Goal: Transaction & Acquisition: Book appointment/travel/reservation

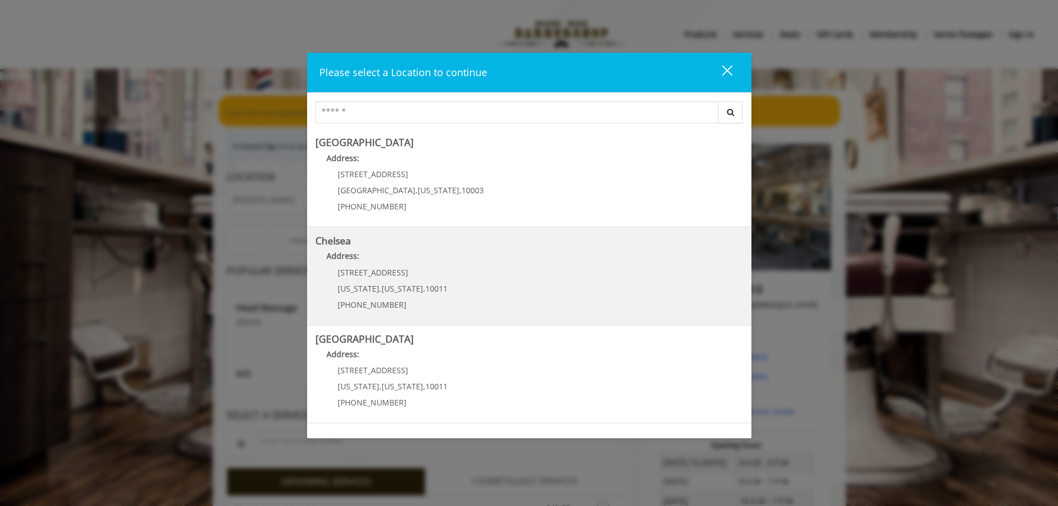
click at [444, 267] on p "Address:" at bounding box center [529, 259] width 428 height 18
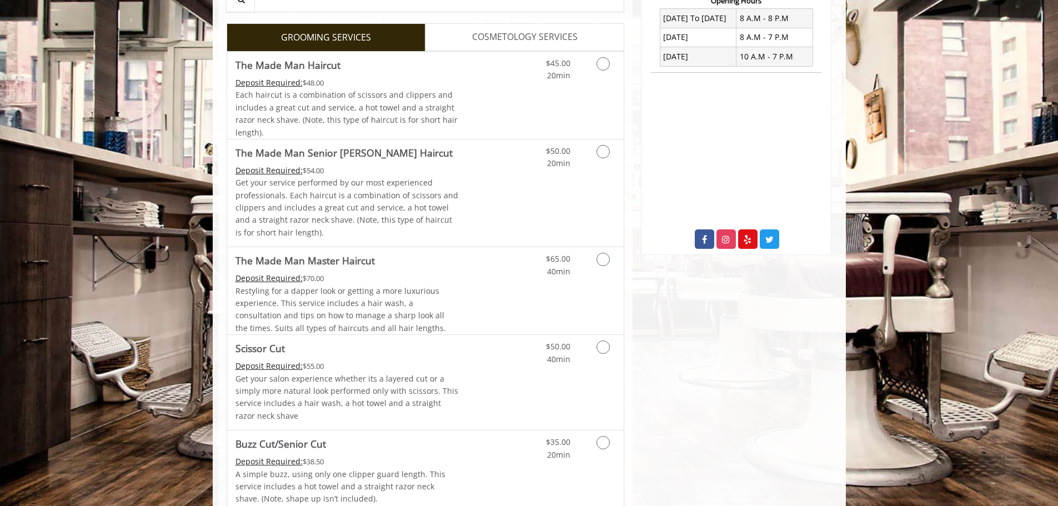
scroll to position [389, 0]
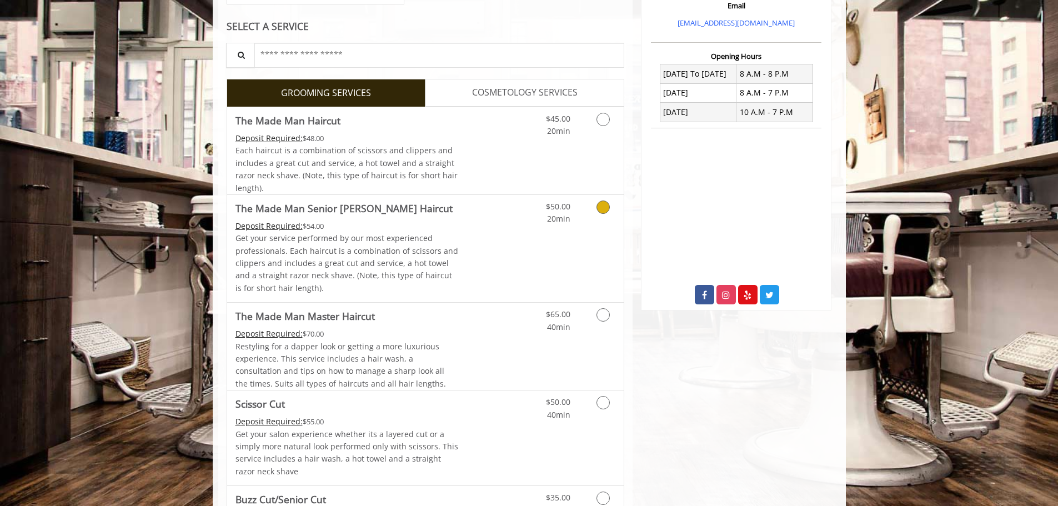
click at [602, 207] on icon "Grooming services" at bounding box center [603, 207] width 13 height 13
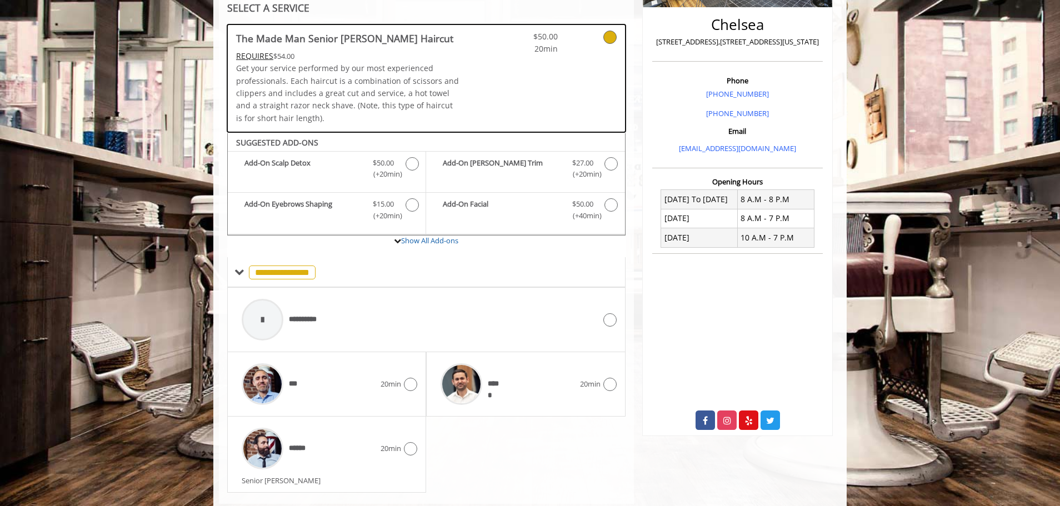
scroll to position [289, 0]
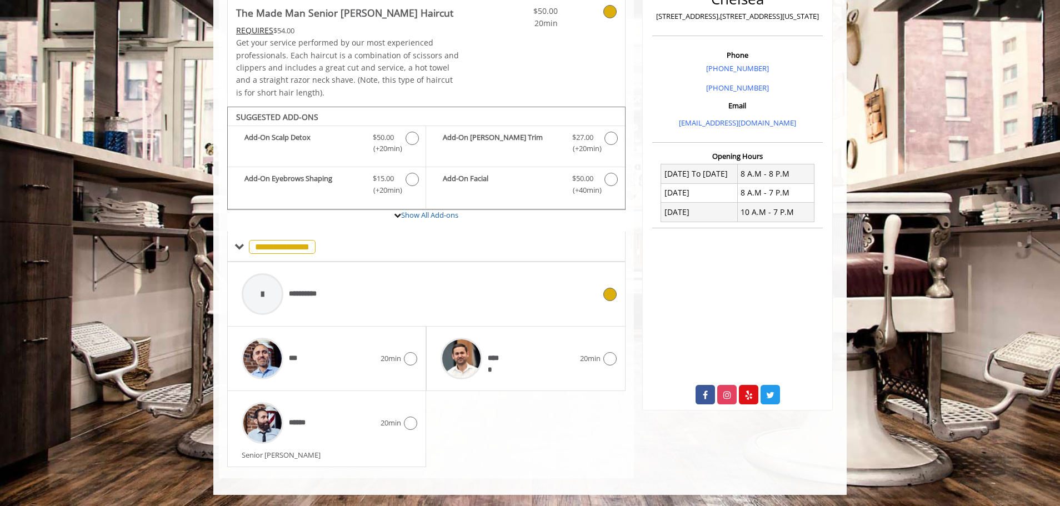
click at [606, 292] on icon at bounding box center [609, 294] width 13 height 13
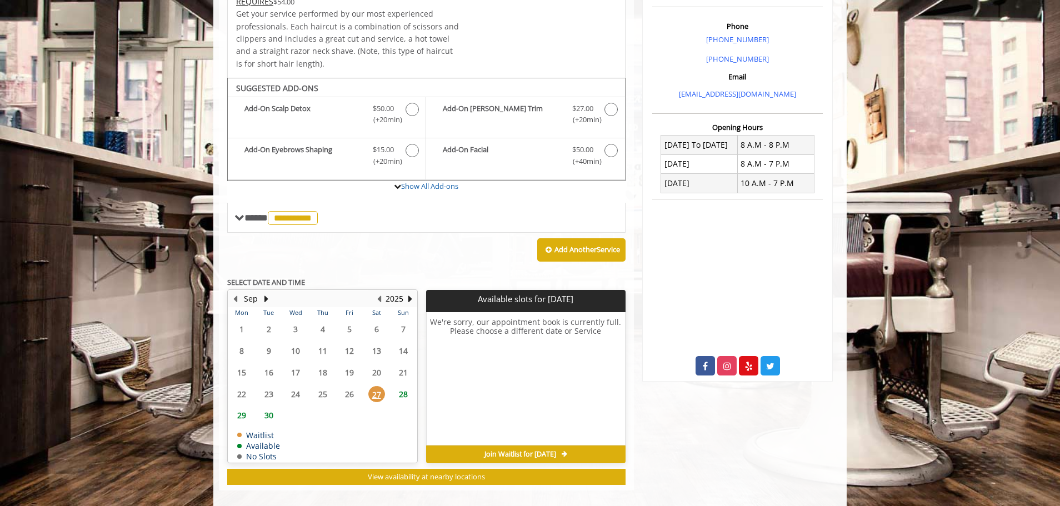
scroll to position [330, 0]
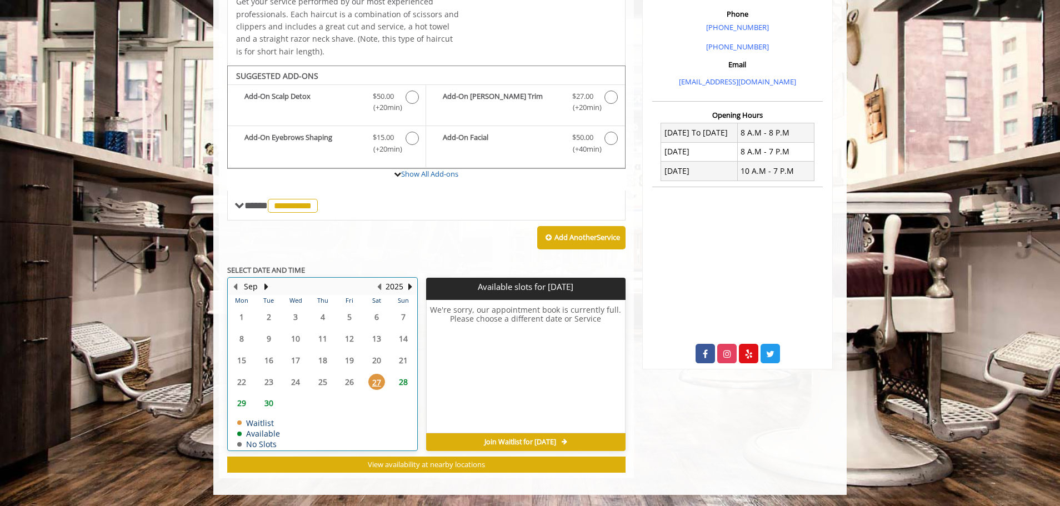
click at [363, 383] on td "27" at bounding box center [376, 382] width 27 height 22
click at [372, 385] on span "27" at bounding box center [376, 382] width 17 height 16
click at [379, 386] on span "27" at bounding box center [376, 382] width 17 height 16
click at [405, 382] on span "28" at bounding box center [403, 382] width 17 height 16
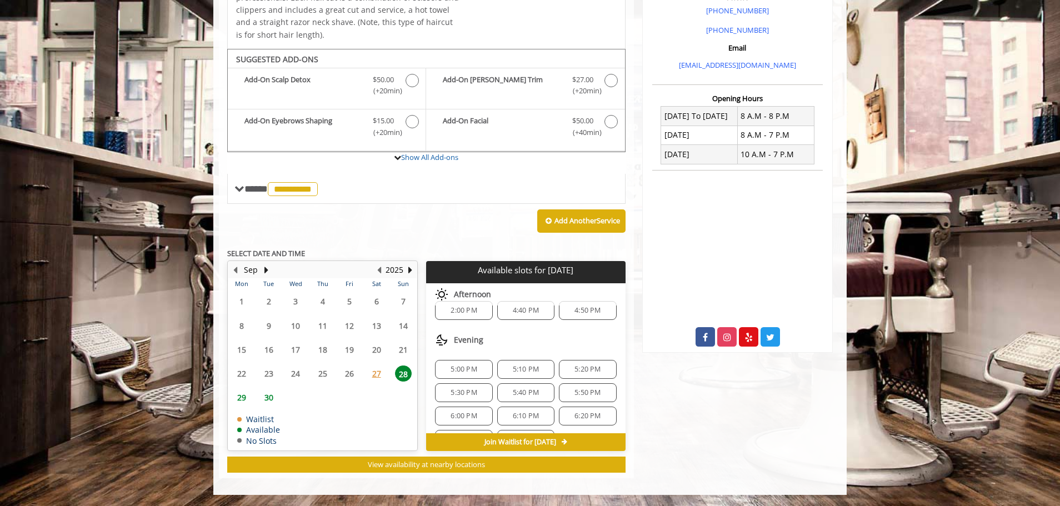
scroll to position [0, 0]
click at [454, 321] on span "2:00 PM" at bounding box center [463, 323] width 26 height 9
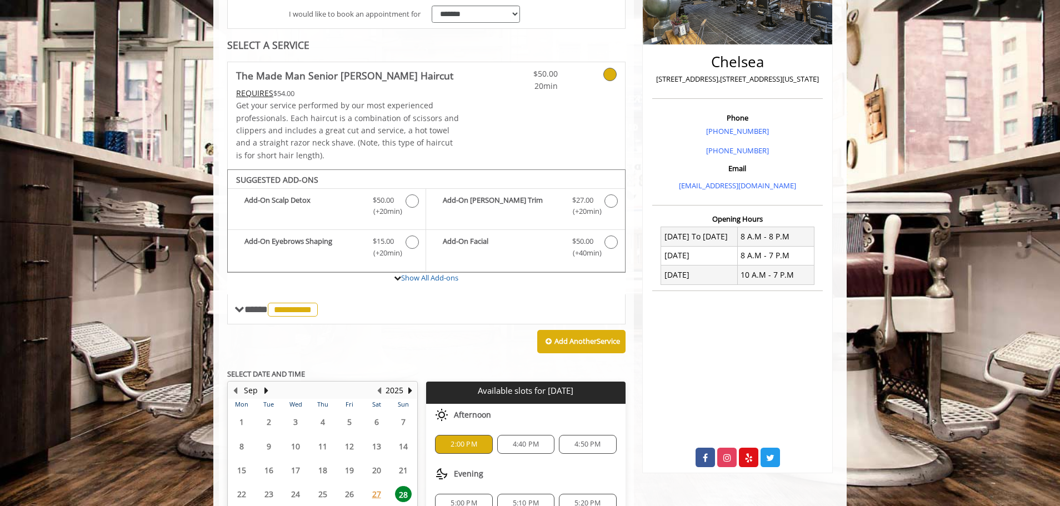
scroll to position [214, 0]
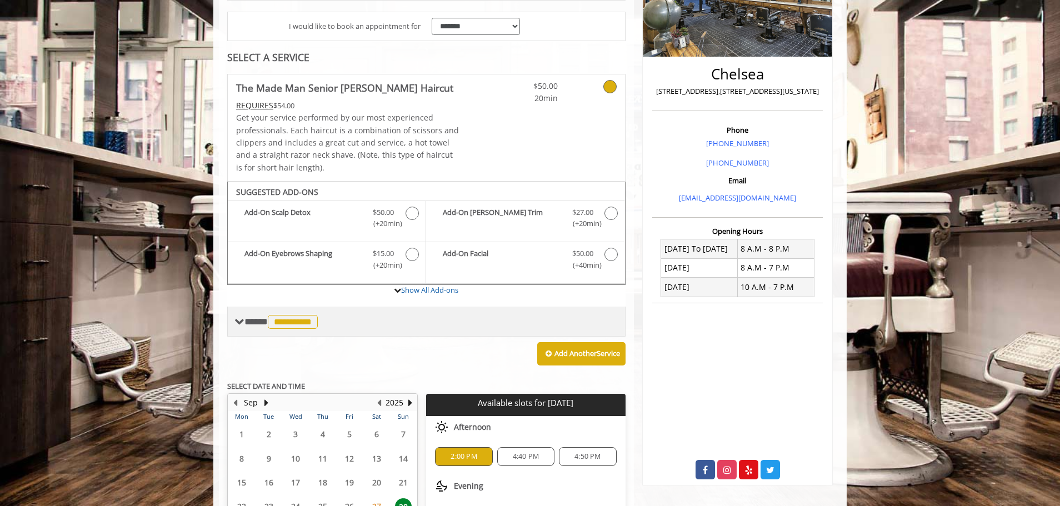
click at [300, 319] on span "**********" at bounding box center [293, 322] width 50 height 14
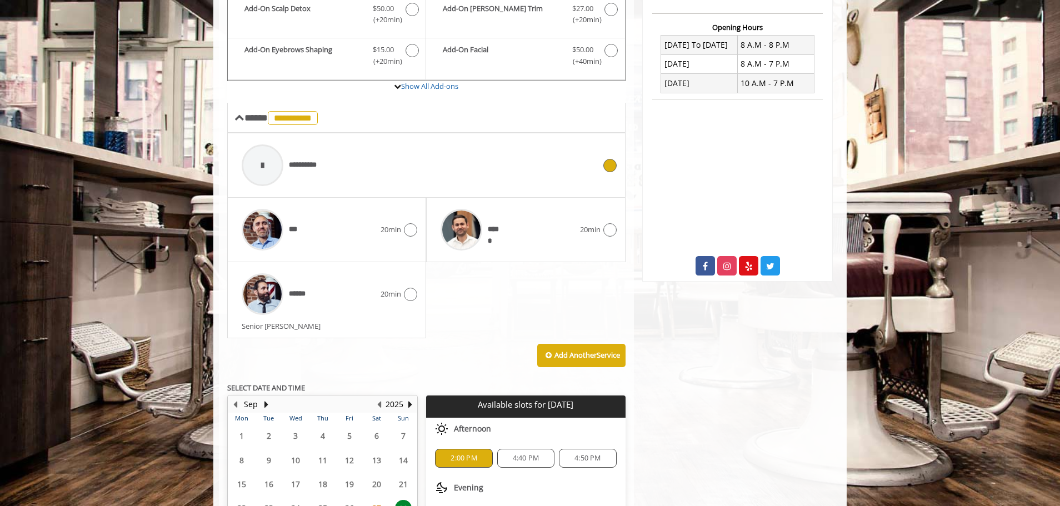
scroll to position [547, 0]
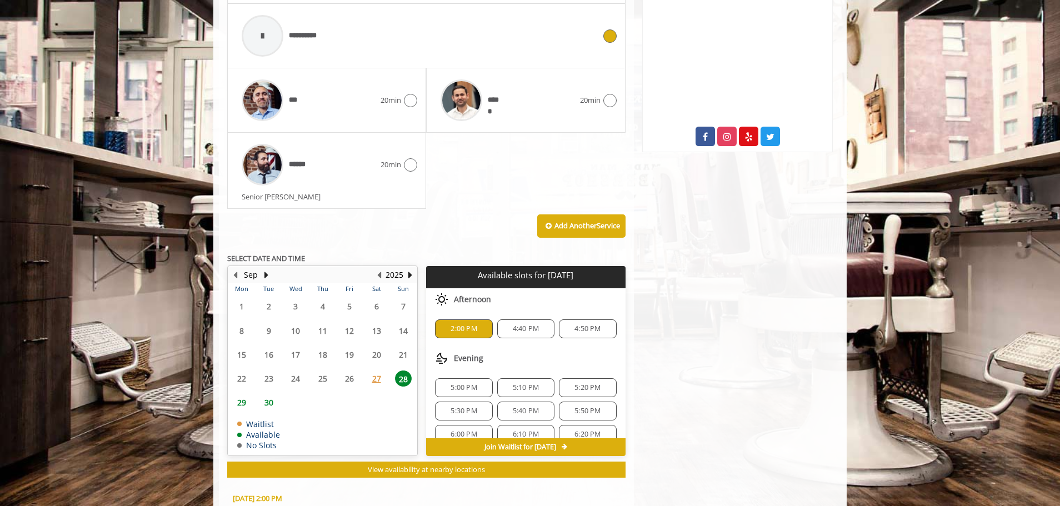
click at [376, 386] on span "27" at bounding box center [376, 378] width 17 height 16
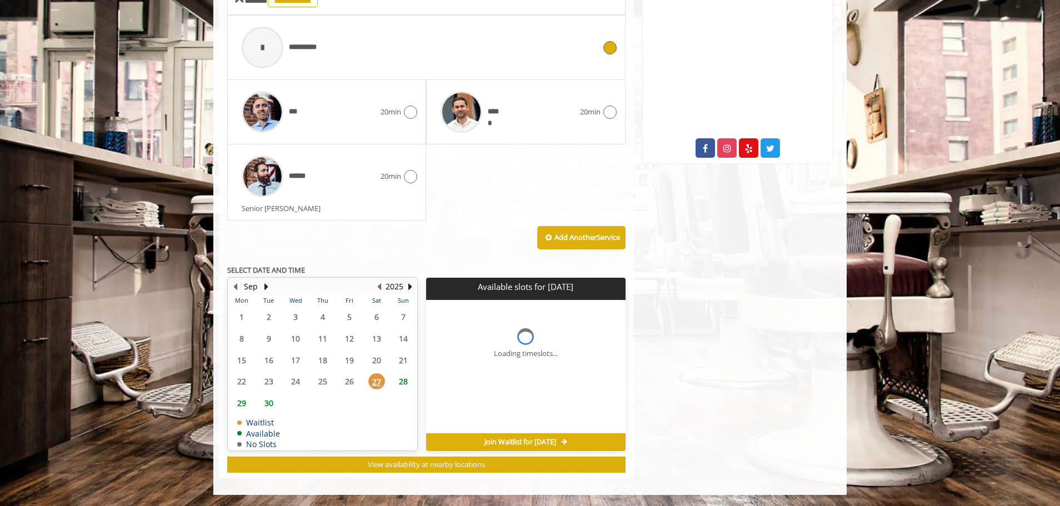
scroll to position [535, 0]
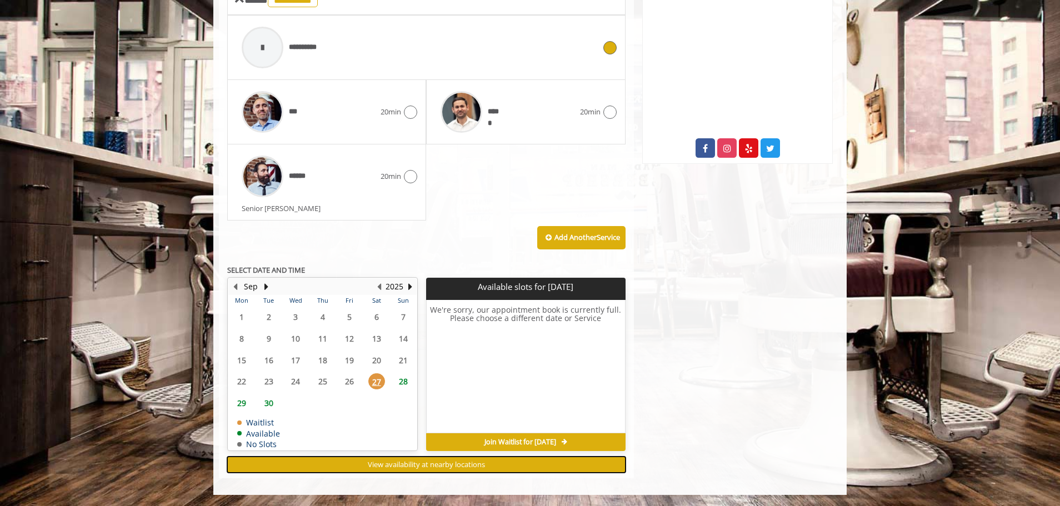
click at [440, 468] on span "View availability at nearby locations" at bounding box center [426, 464] width 117 height 10
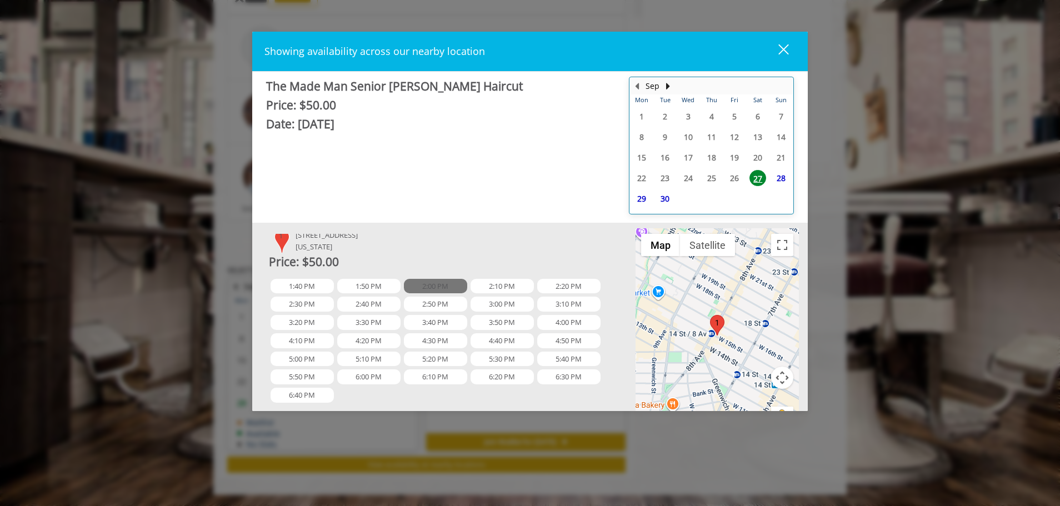
scroll to position [0, 0]
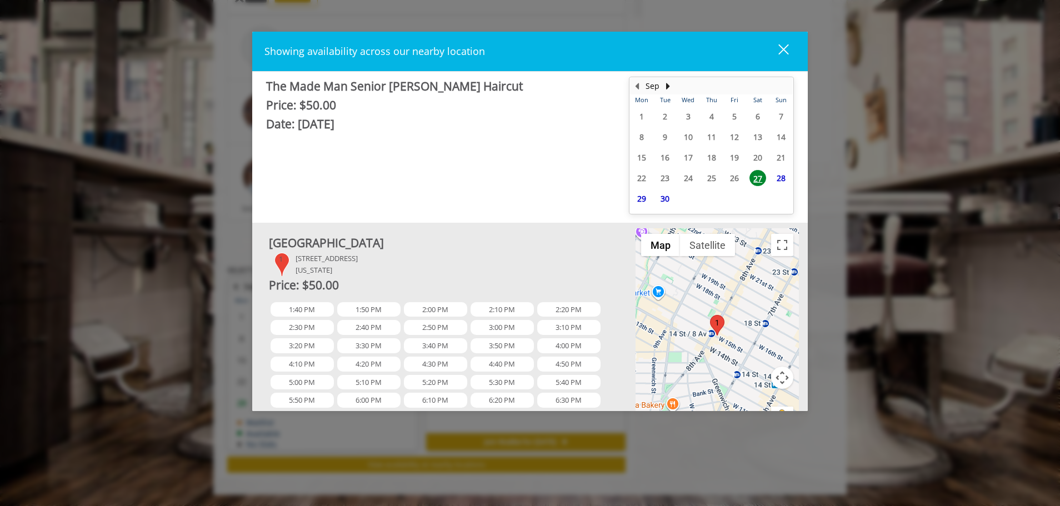
click at [784, 47] on div "close" at bounding box center [776, 51] width 22 height 17
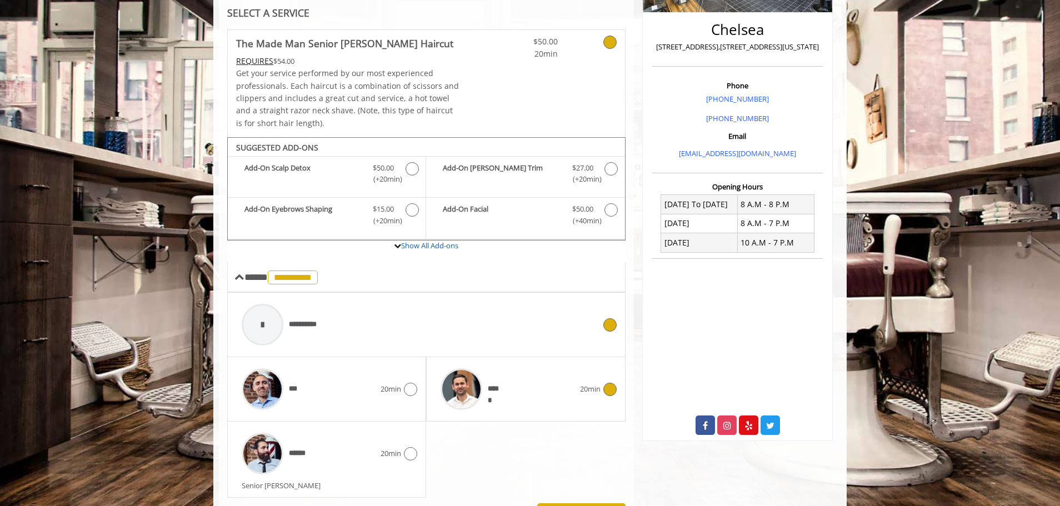
scroll to position [258, 0]
click at [413, 397] on div "*** 20min" at bounding box center [326, 389] width 181 height 53
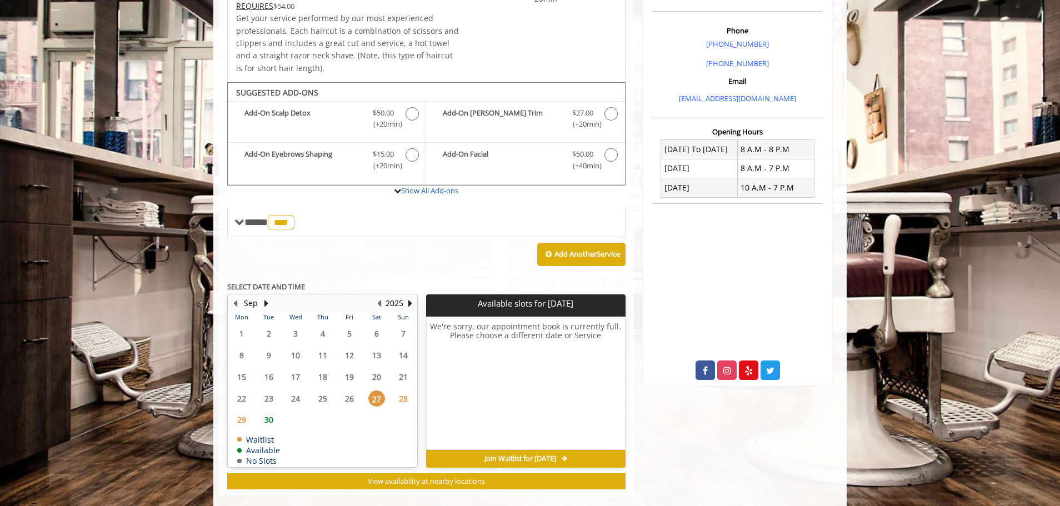
scroll to position [330, 0]
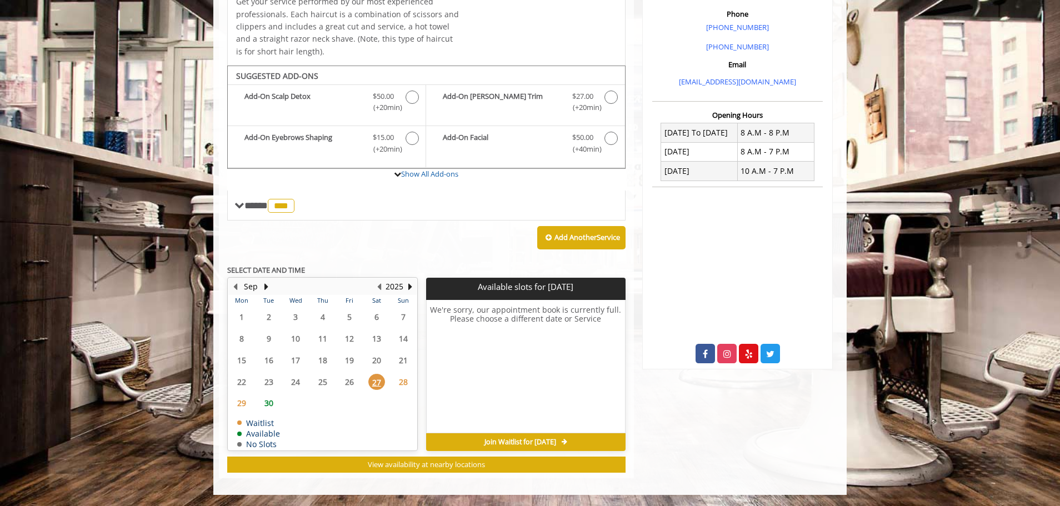
click at [375, 383] on span "27" at bounding box center [376, 382] width 17 height 16
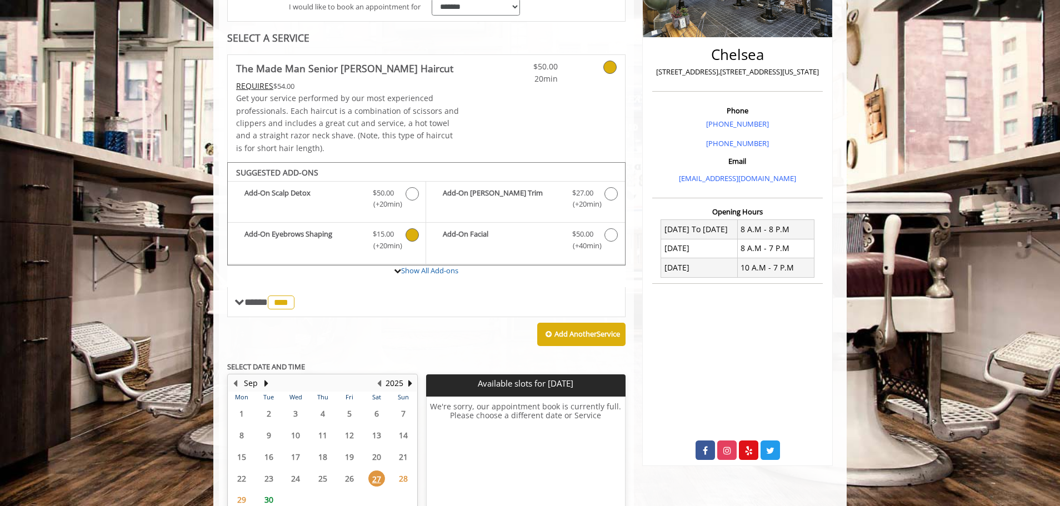
scroll to position [219, 0]
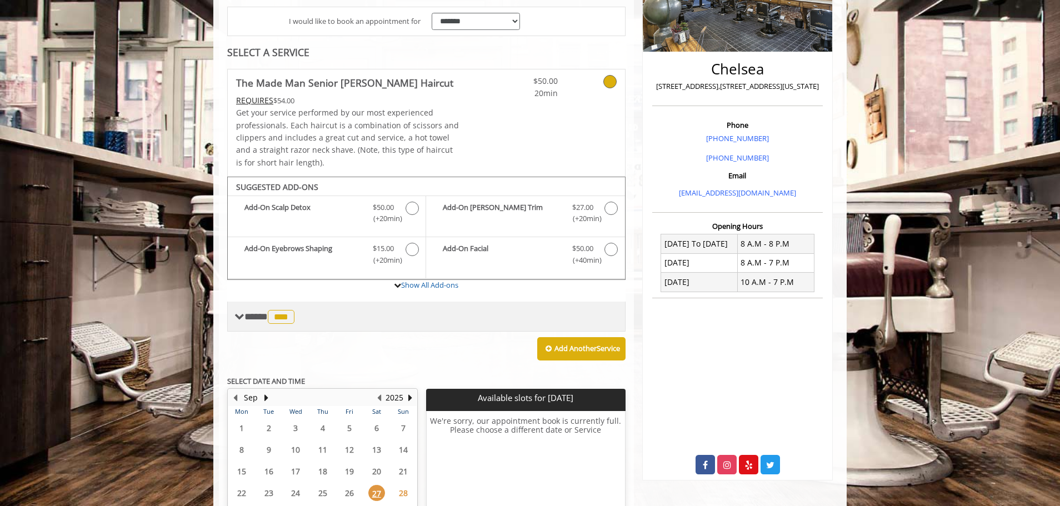
click at [294, 314] on span "***" at bounding box center [281, 317] width 27 height 14
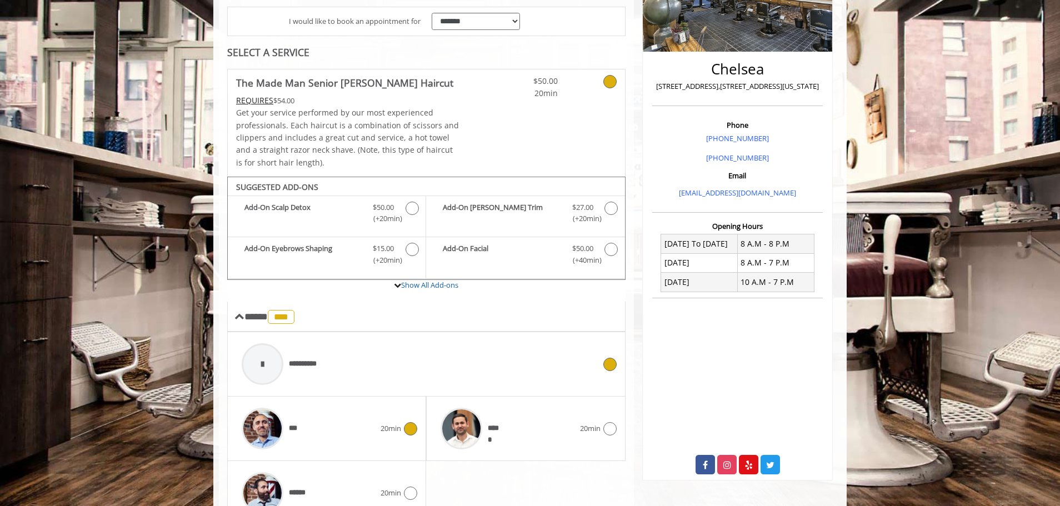
click at [614, 360] on icon at bounding box center [609, 364] width 13 height 13
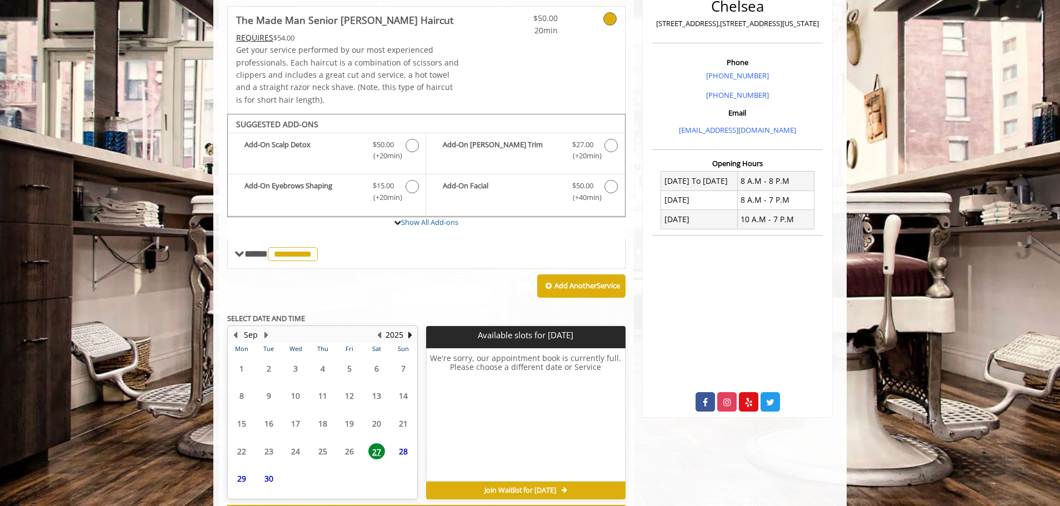
scroll to position [330, 0]
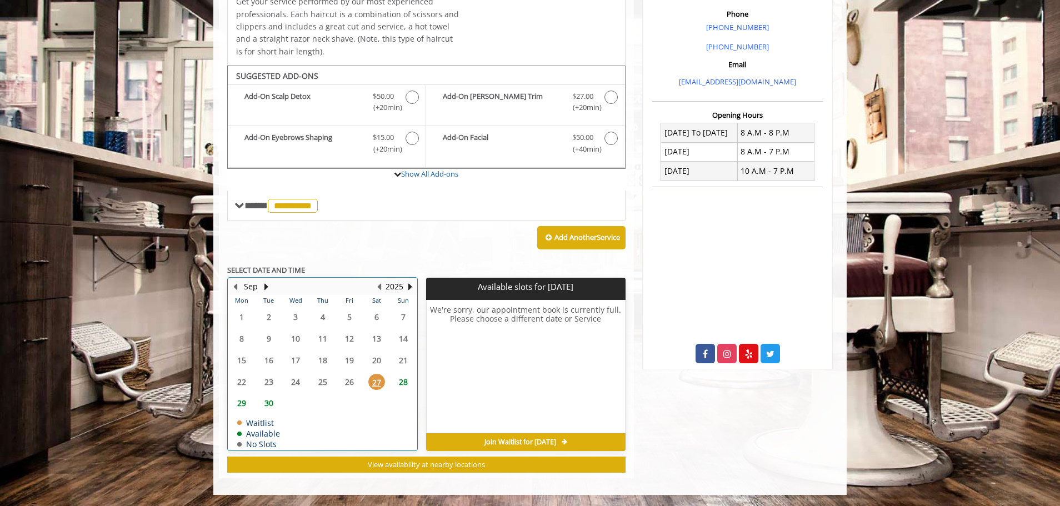
click at [360, 383] on table "Mon Tue Wed Thu Fri Sat Sun 1 2 3 4 5 6 7 8 9 10 11 12 13 14 15 16 17 18 19 20 …" at bounding box center [322, 372] width 188 height 155
click at [351, 382] on table "Mon Tue Wed Thu Fri Sat Sun 1 2 3 4 5 6 7 8 9 10 11 12 13 14 15 16 17 18 19 20 …" at bounding box center [322, 372] width 188 height 155
click at [374, 384] on span "27" at bounding box center [376, 382] width 17 height 16
click at [404, 378] on span "28" at bounding box center [403, 382] width 17 height 16
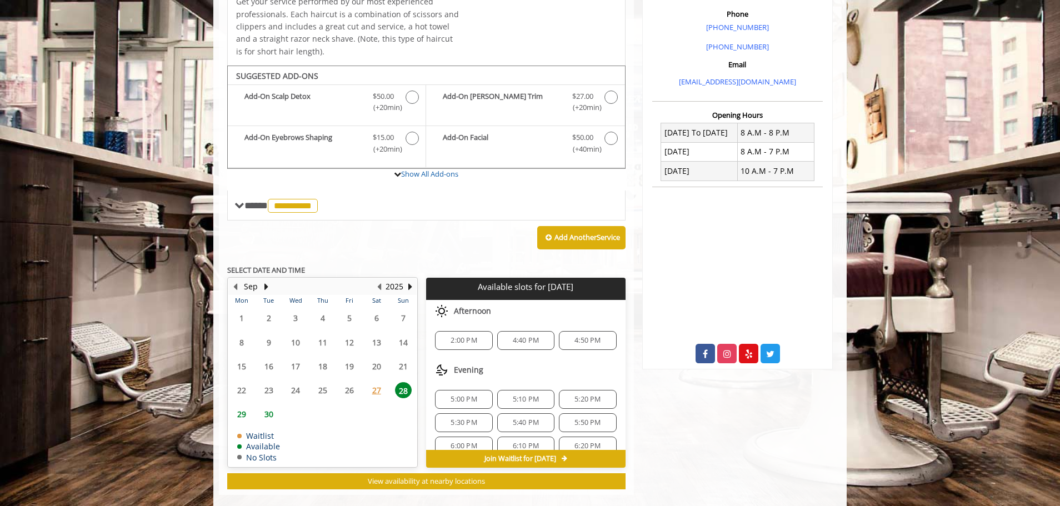
scroll to position [347, 0]
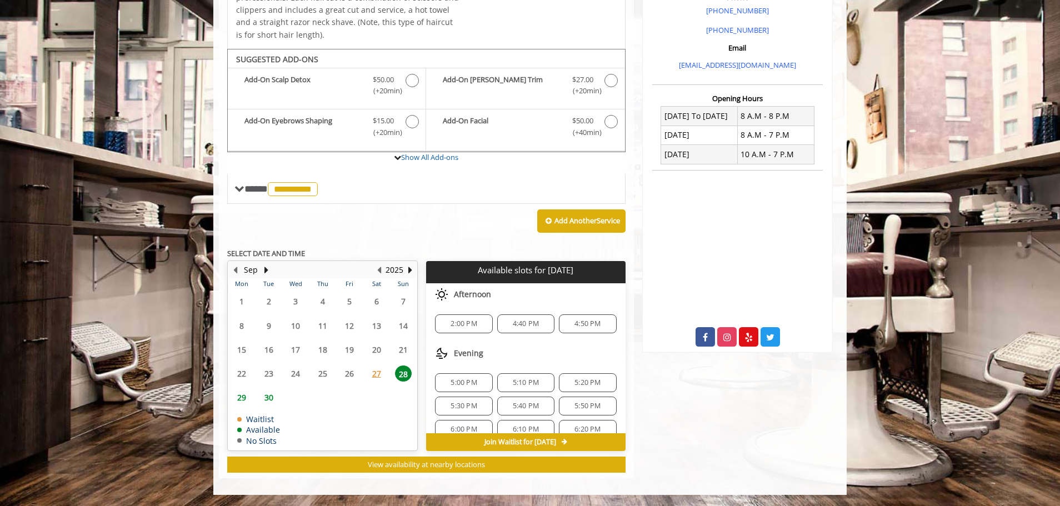
click at [465, 318] on div "2:00 PM" at bounding box center [463, 323] width 57 height 19
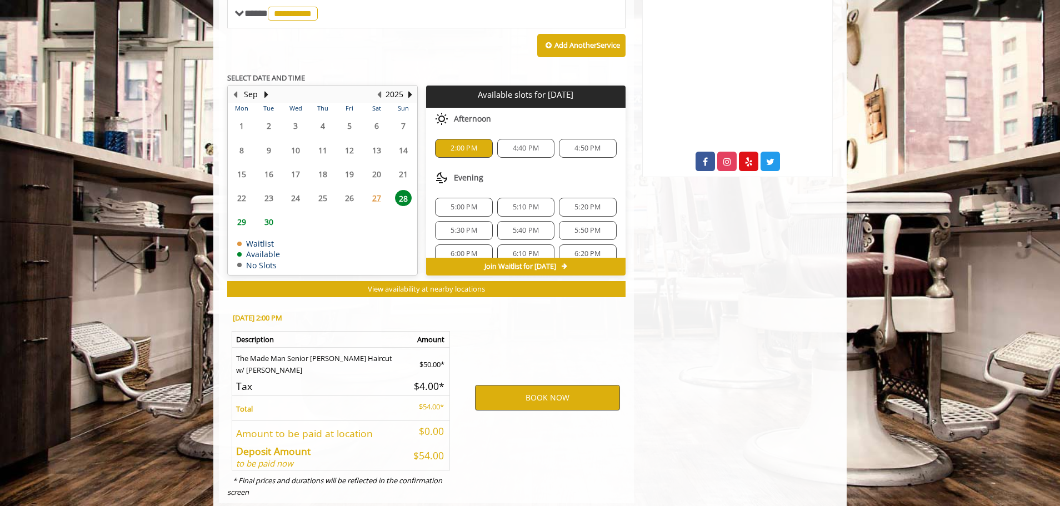
scroll to position [547, 0]
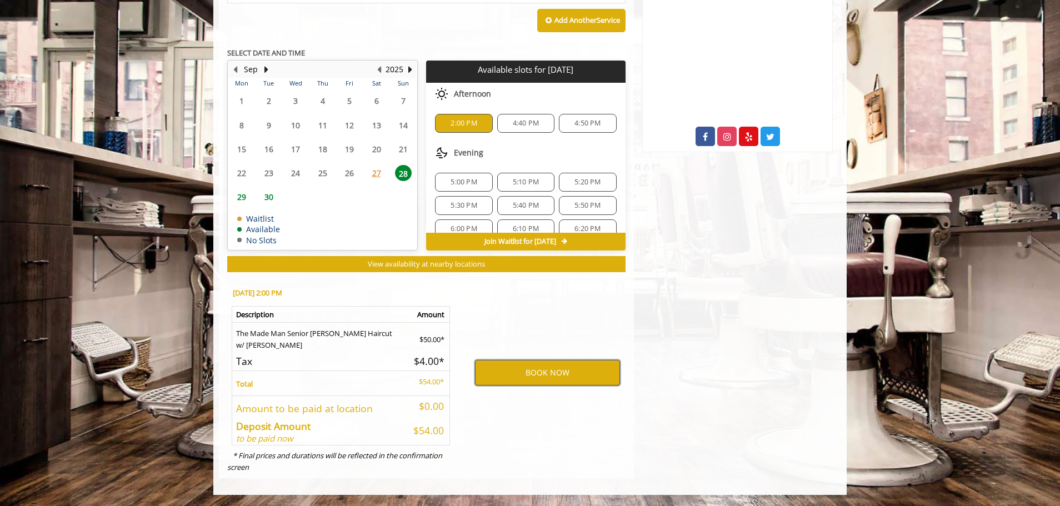
click at [497, 369] on button "BOOK NOW" at bounding box center [547, 373] width 145 height 26
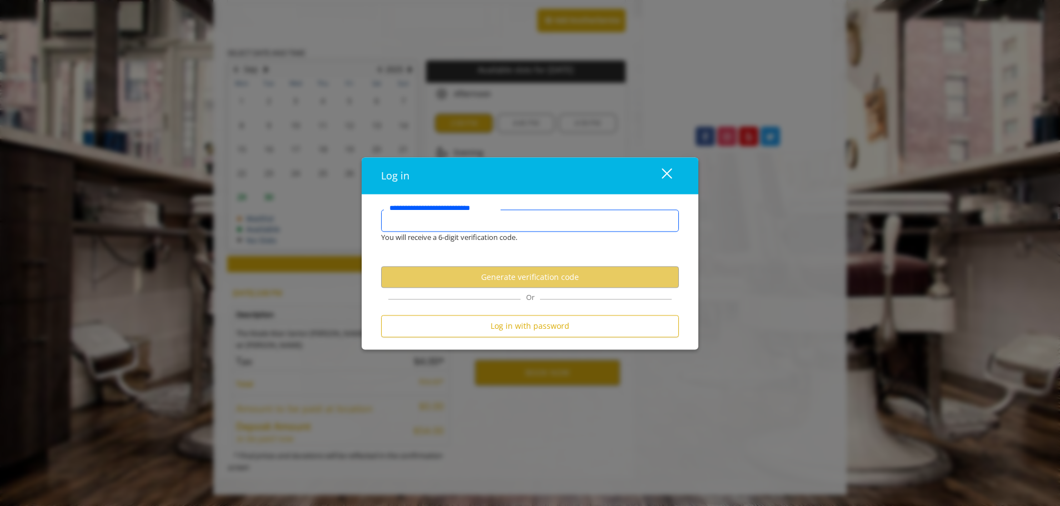
click at [484, 227] on input "**********" at bounding box center [530, 220] width 298 height 22
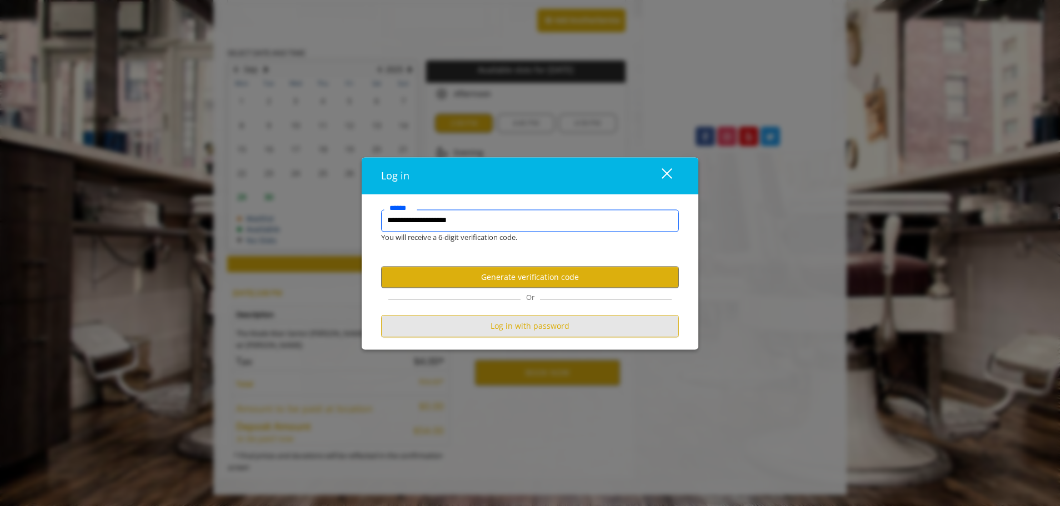
type input "**********"
click at [530, 322] on button "Log in with password" at bounding box center [530, 326] width 298 height 22
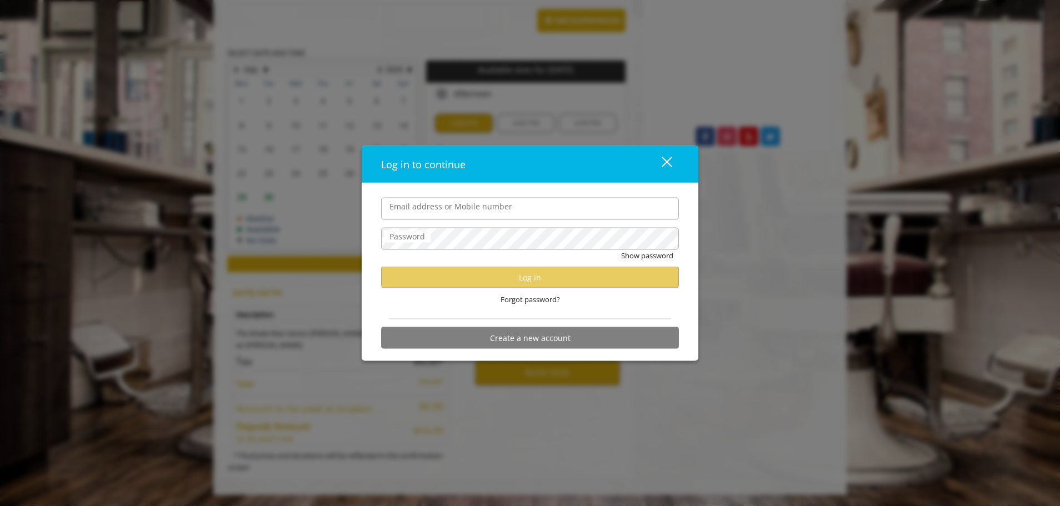
scroll to position [0, 0]
click at [428, 210] on input "Email address or Mobile number" at bounding box center [530, 208] width 298 height 22
type input "**********"
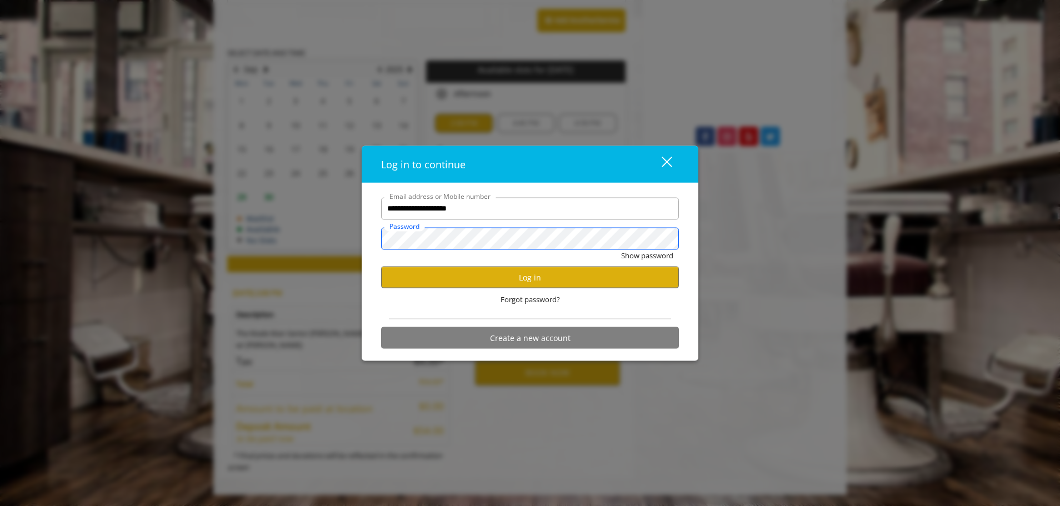
click at [621, 249] on button "Show password" at bounding box center [647, 255] width 52 height 12
click at [514, 289] on div "Forgot password?" at bounding box center [530, 299] width 298 height 23
click at [518, 279] on button "Log in" at bounding box center [530, 278] width 298 height 22
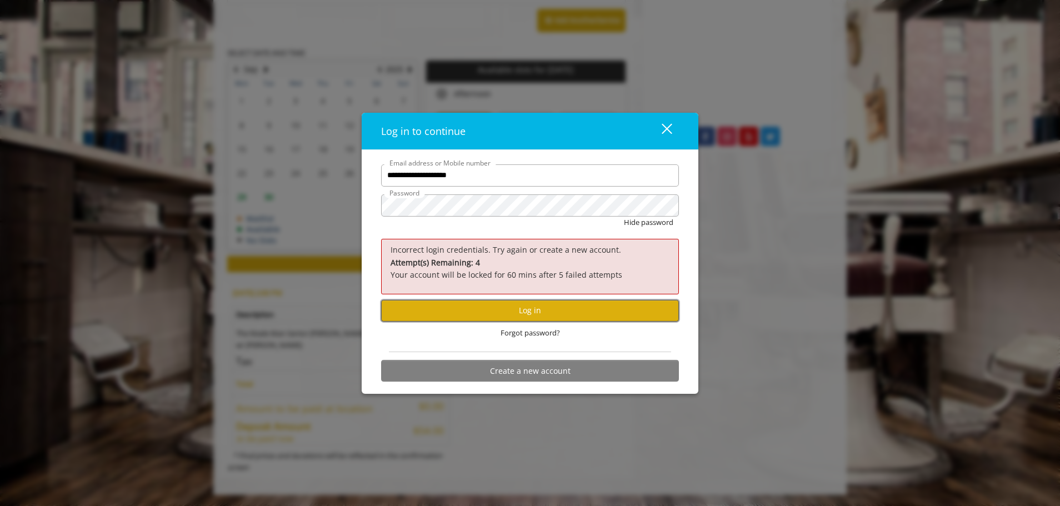
click at [527, 310] on button "Log in" at bounding box center [530, 310] width 298 height 22
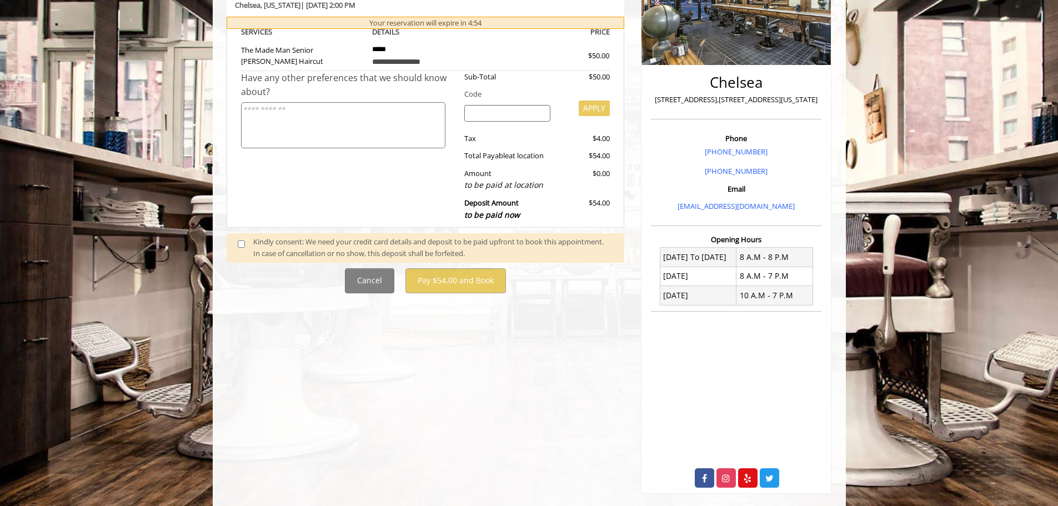
scroll to position [221, 0]
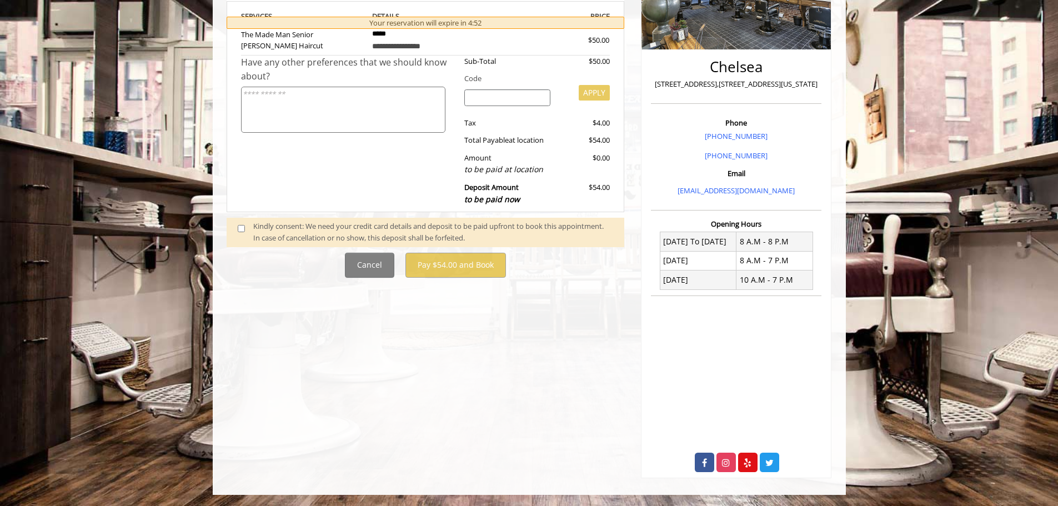
click at [258, 234] on div "Kindly consent: We need your credit card details and deposit to be paid upfront…" at bounding box center [433, 232] width 360 height 23
click at [254, 231] on div "Kindly consent: We need your credit card details and deposit to be paid upfront…" at bounding box center [433, 232] width 360 height 23
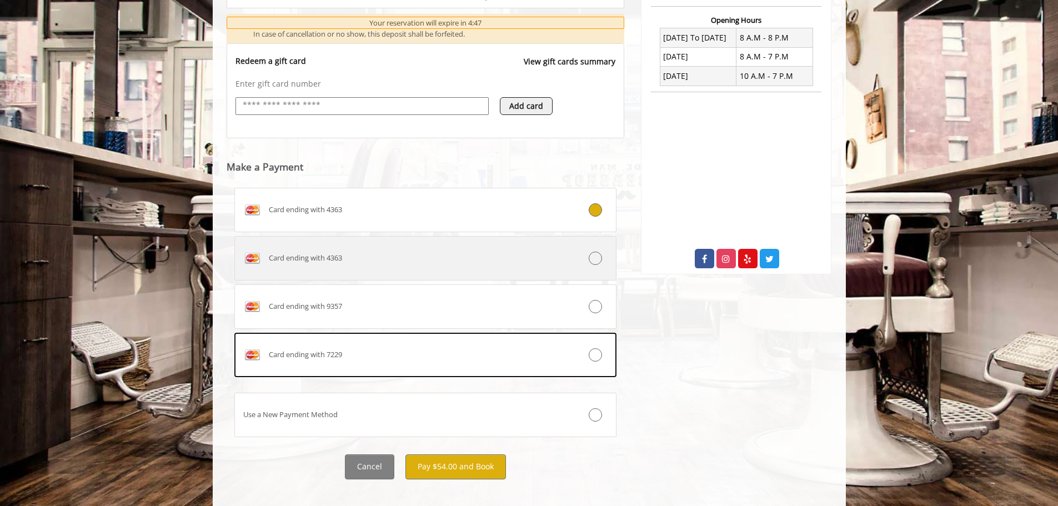
scroll to position [434, 0]
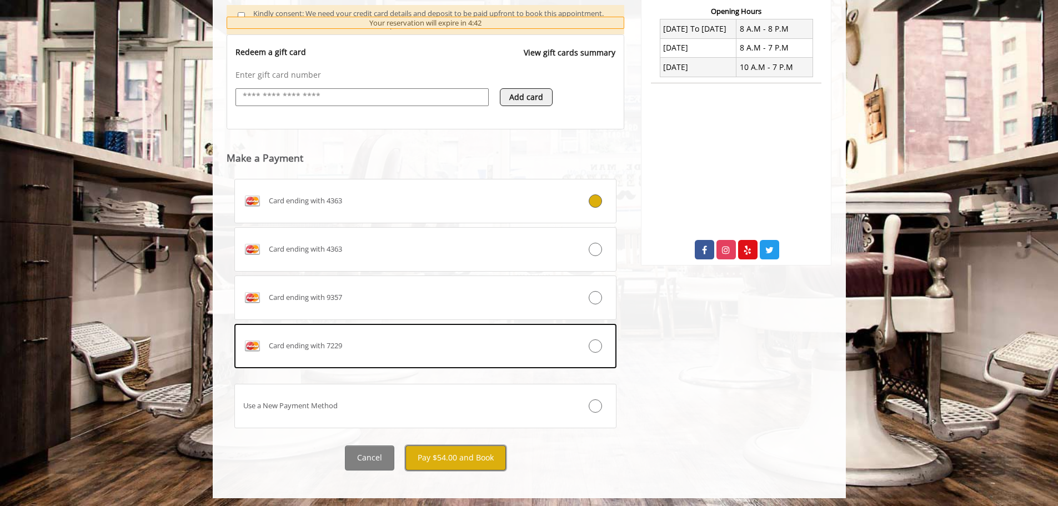
click at [483, 455] on button "Pay $54.00 and Book" at bounding box center [455, 457] width 101 height 25
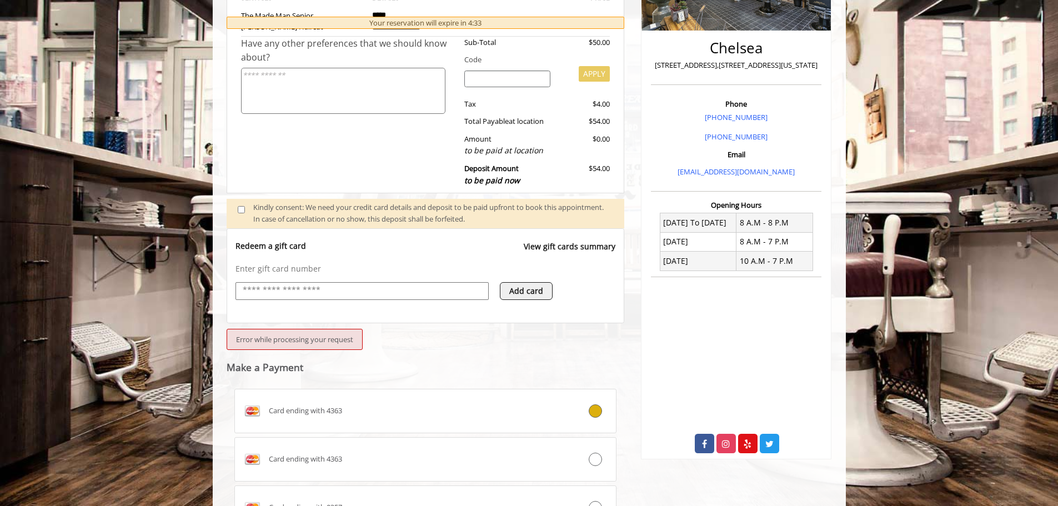
scroll to position [347, 0]
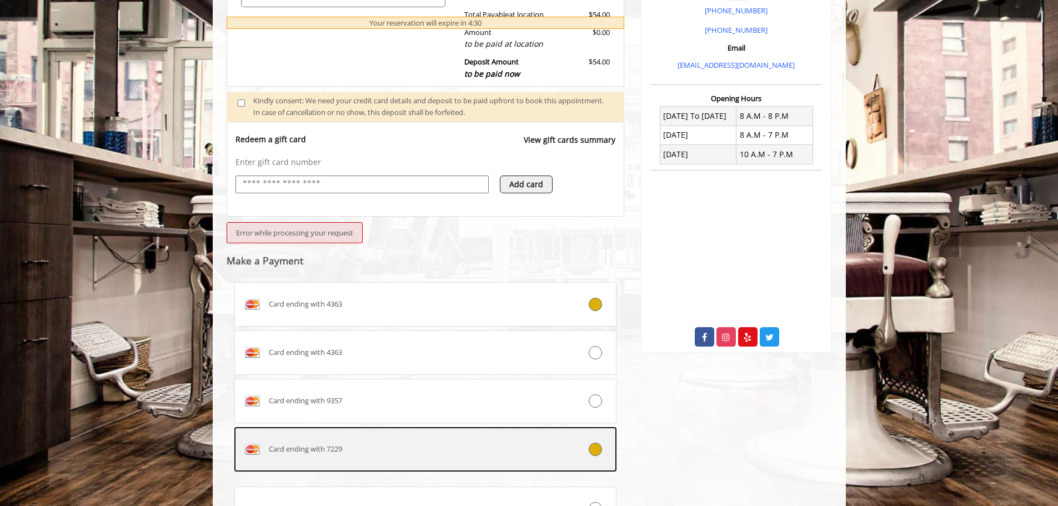
click at [604, 444] on div at bounding box center [584, 449] width 63 height 13
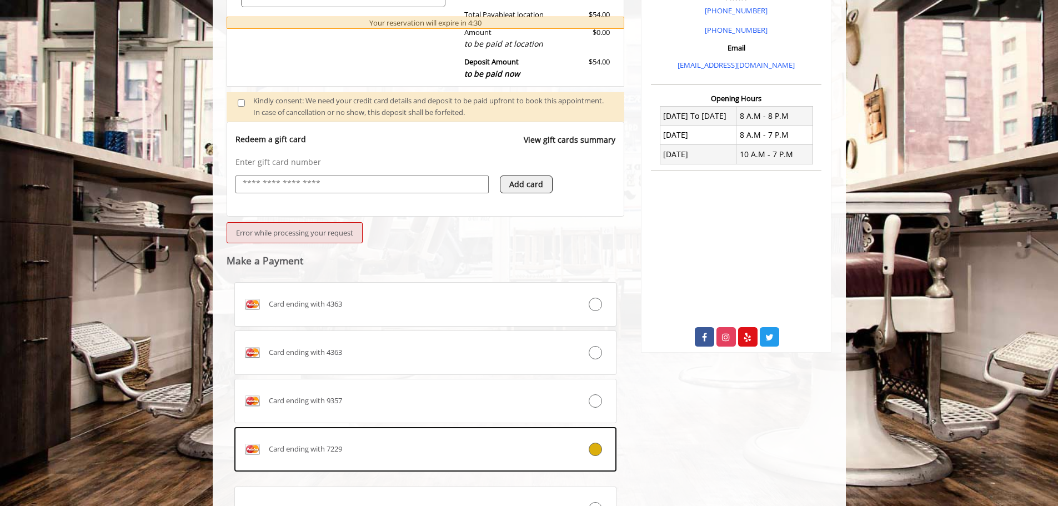
scroll to position [453, 0]
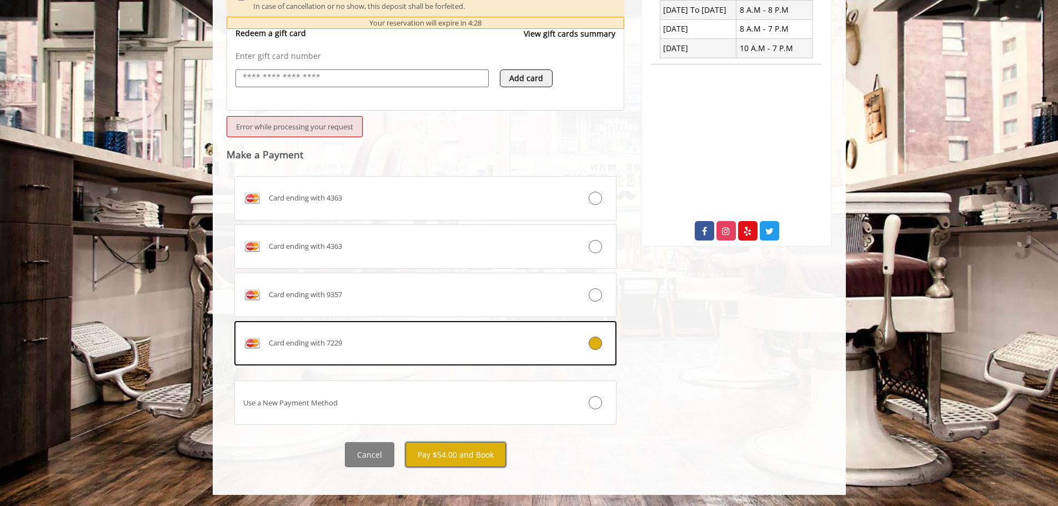
click at [442, 456] on button "Pay $54.00 and Book" at bounding box center [455, 454] width 101 height 25
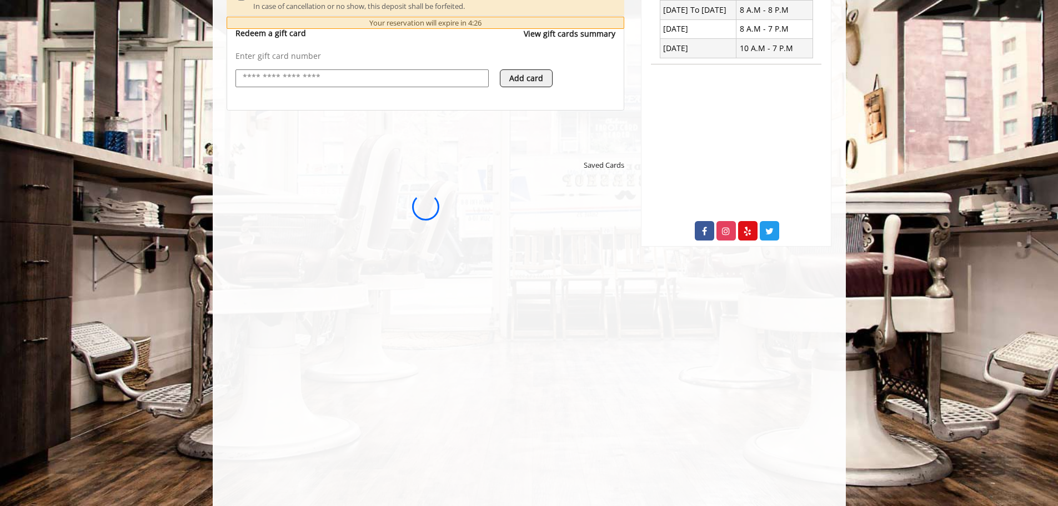
scroll to position [0, 0]
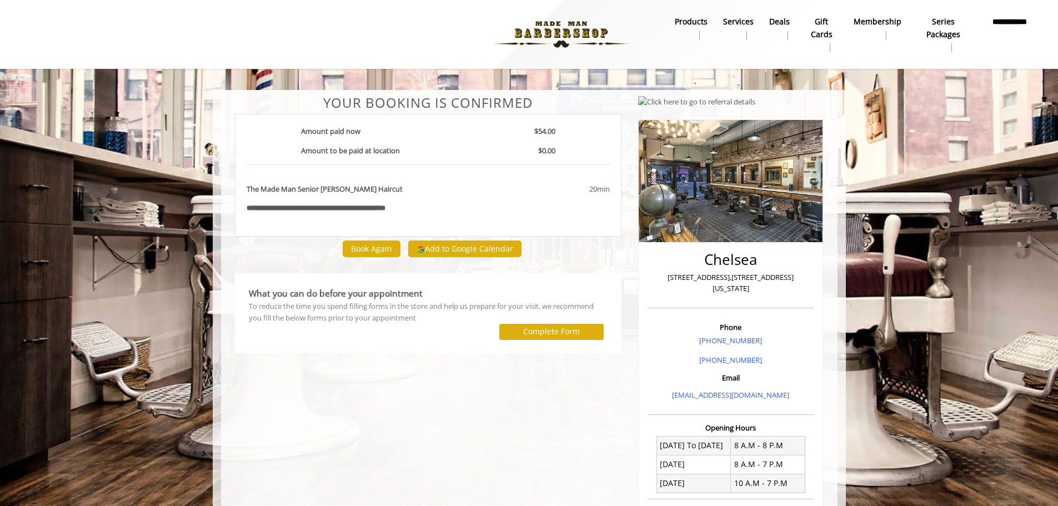
click at [730, 22] on b "Services" at bounding box center [738, 22] width 31 height 12
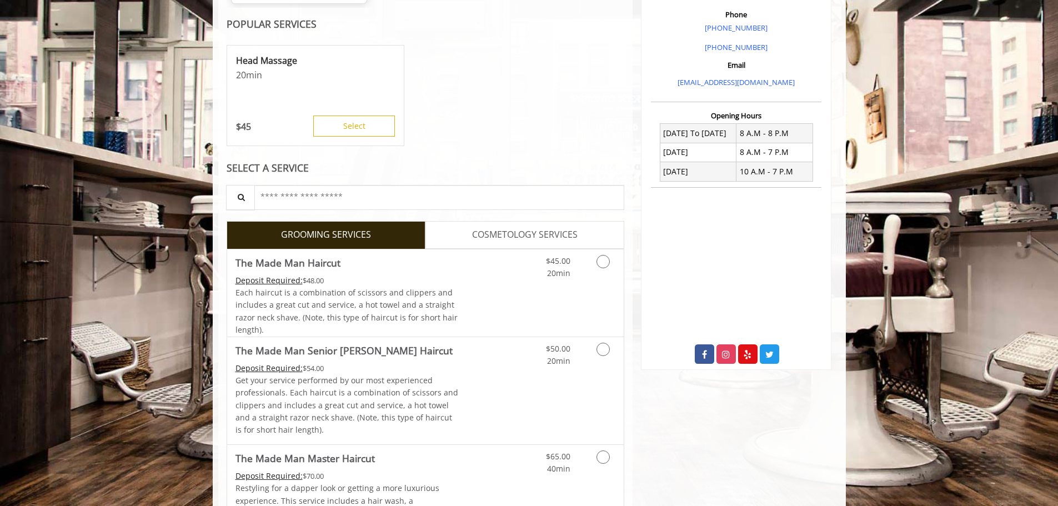
scroll to position [333, 0]
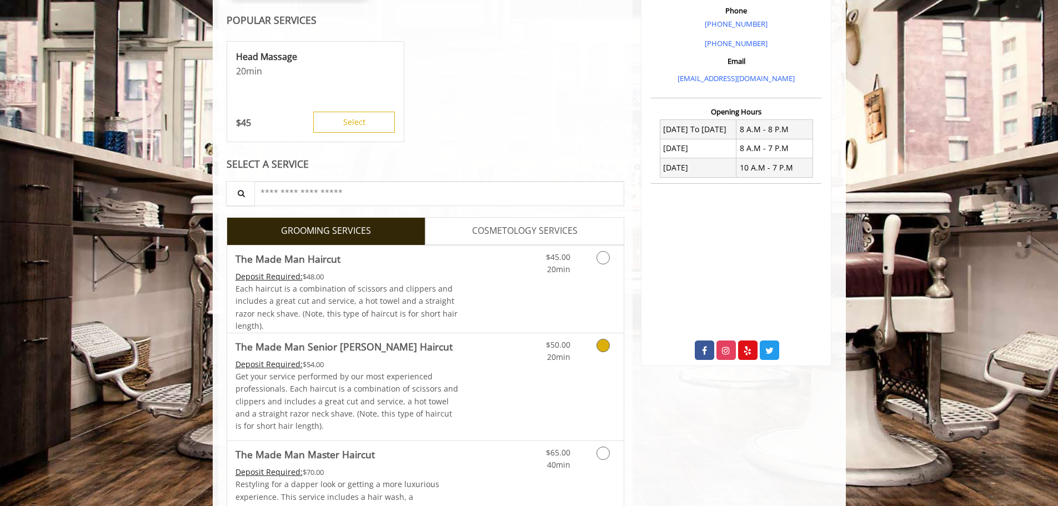
click at [603, 348] on icon "Grooming services" at bounding box center [603, 345] width 13 height 13
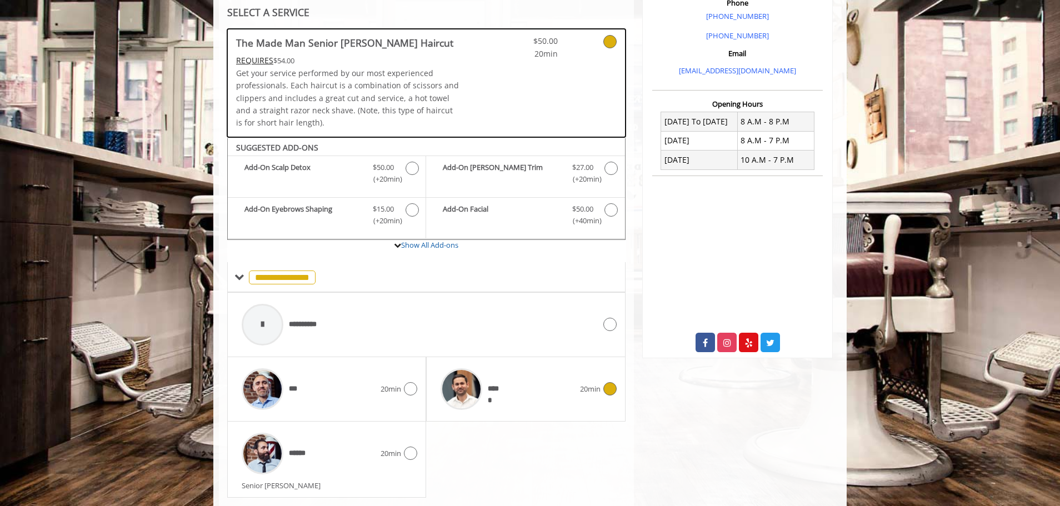
scroll to position [372, 0]
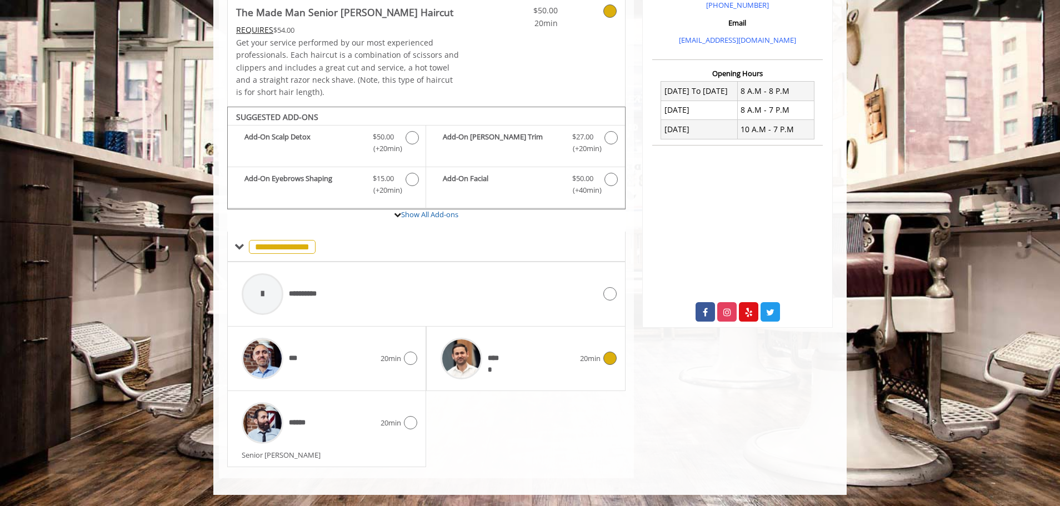
click at [481, 355] on img at bounding box center [461, 359] width 42 height 42
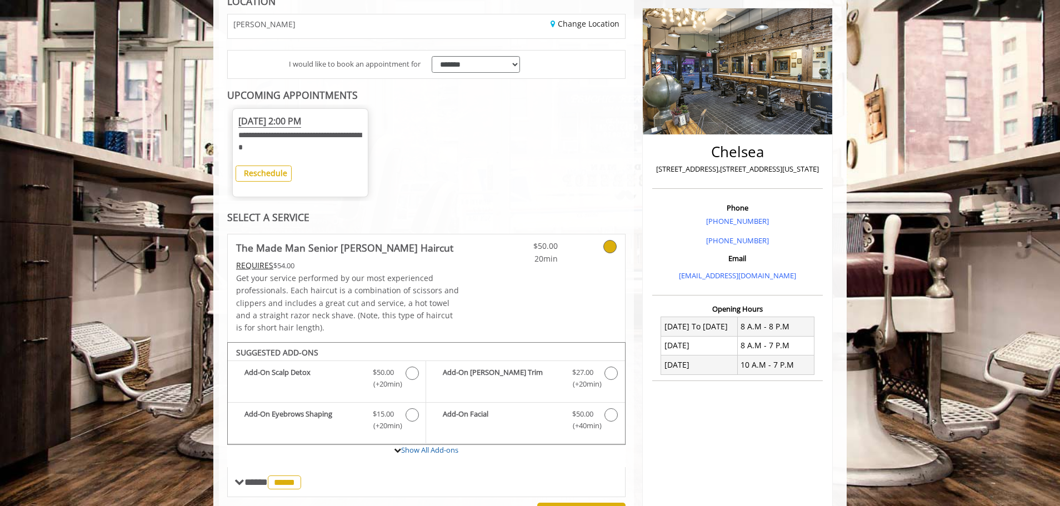
scroll to position [135, 0]
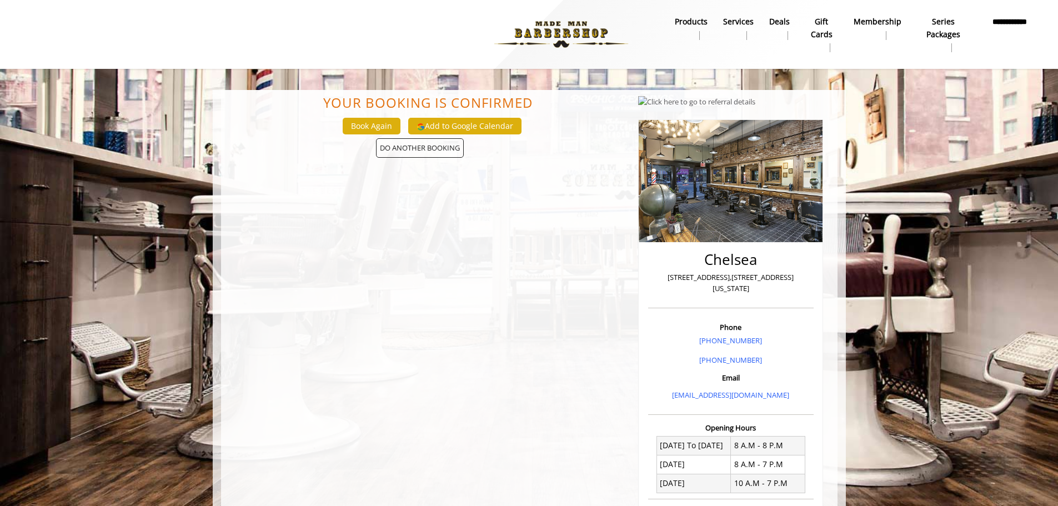
click at [699, 24] on b "products" at bounding box center [691, 22] width 33 height 12
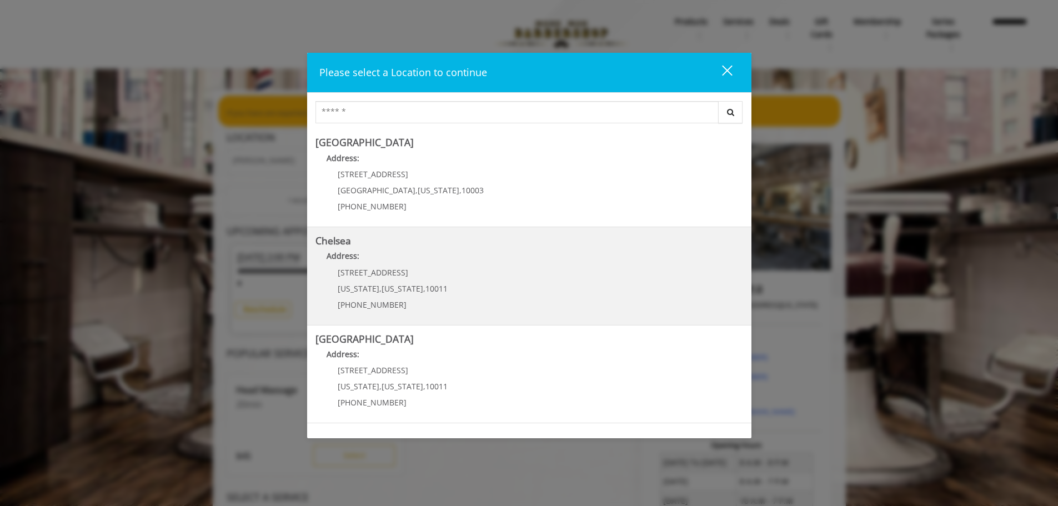
click at [460, 247] on link "Chelsea Address: [STREET_ADDRESS][US_STATE][US_STATE] (917) 639-3902" at bounding box center [529, 276] width 428 height 81
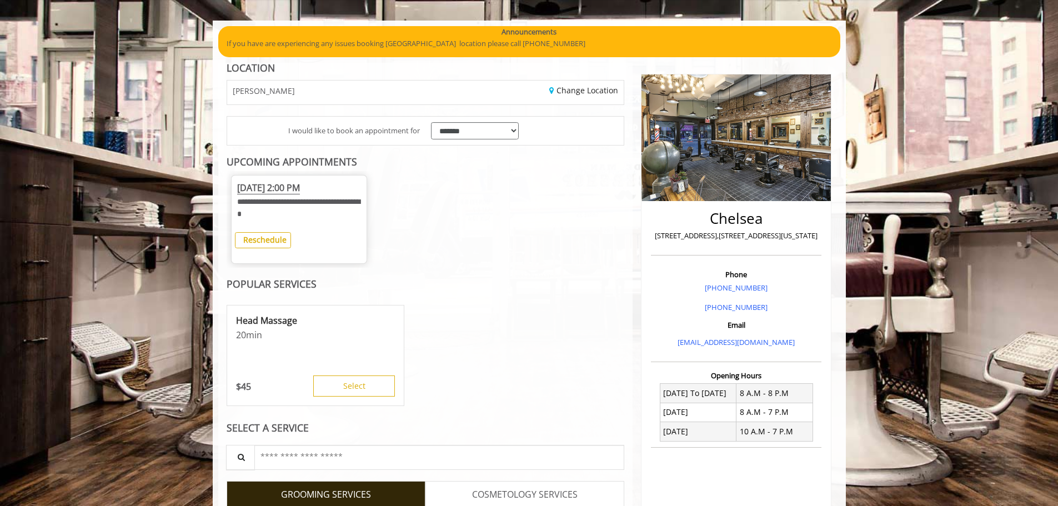
scroll to position [270, 0]
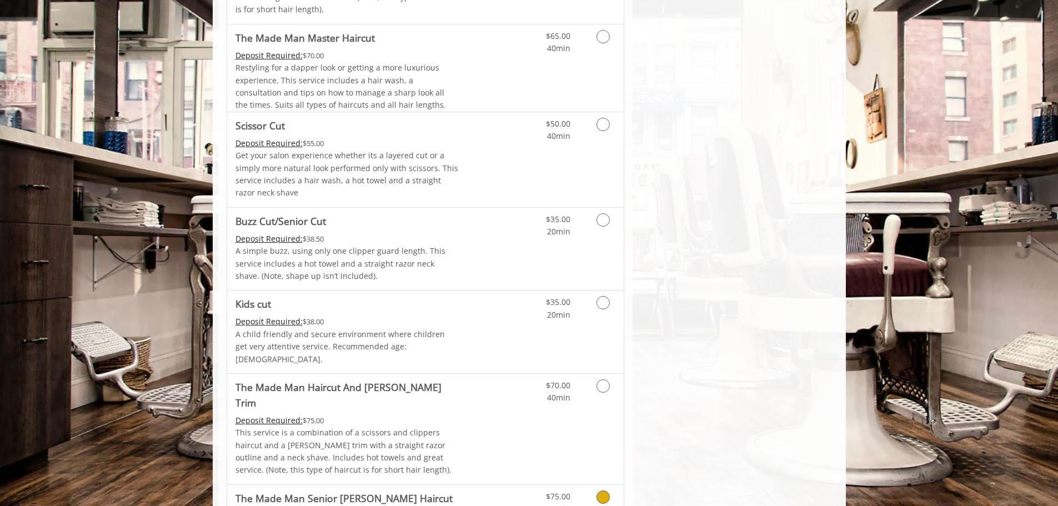
scroll to position [554, 0]
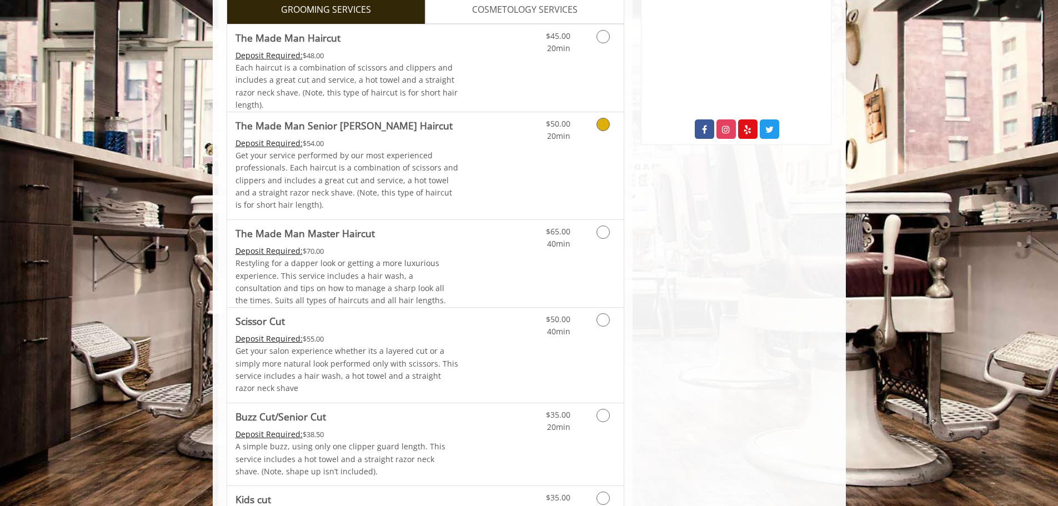
click at [597, 130] on link "Grooming services" at bounding box center [601, 127] width 28 height 31
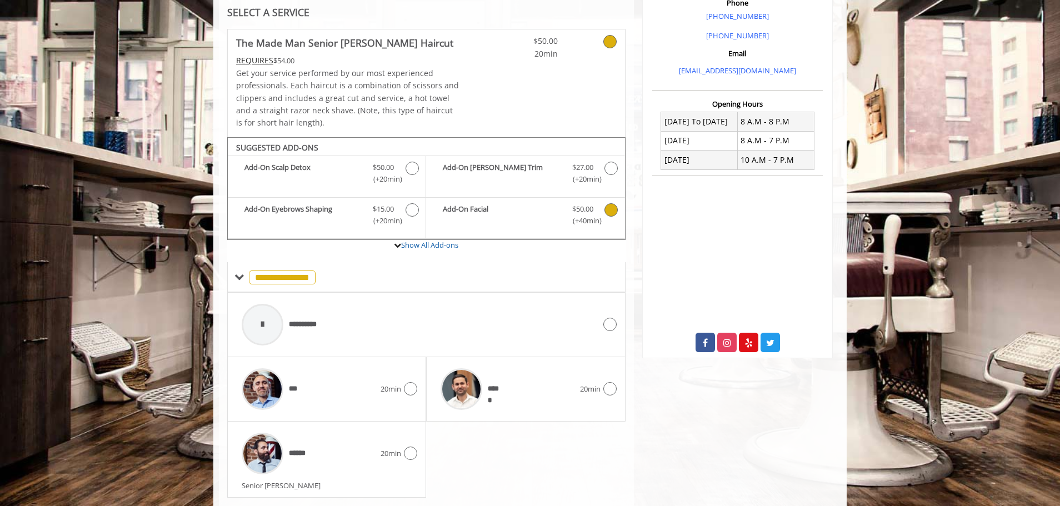
scroll to position [372, 0]
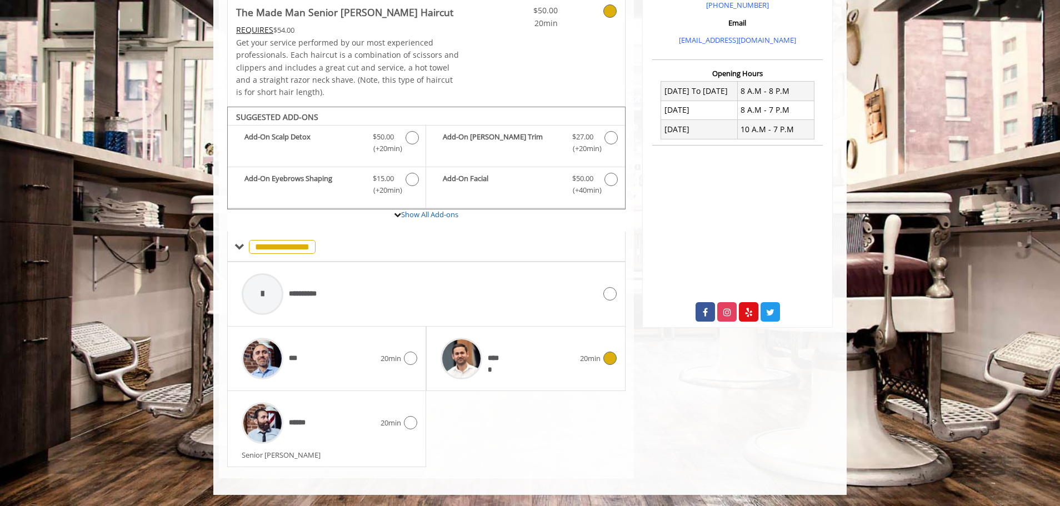
click at [465, 347] on img at bounding box center [461, 359] width 42 height 42
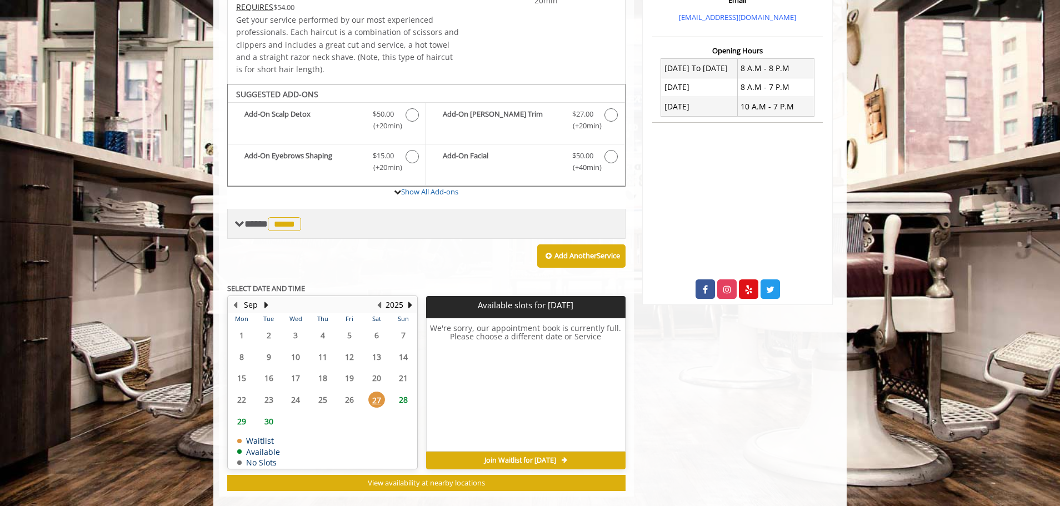
scroll to position [413, 0]
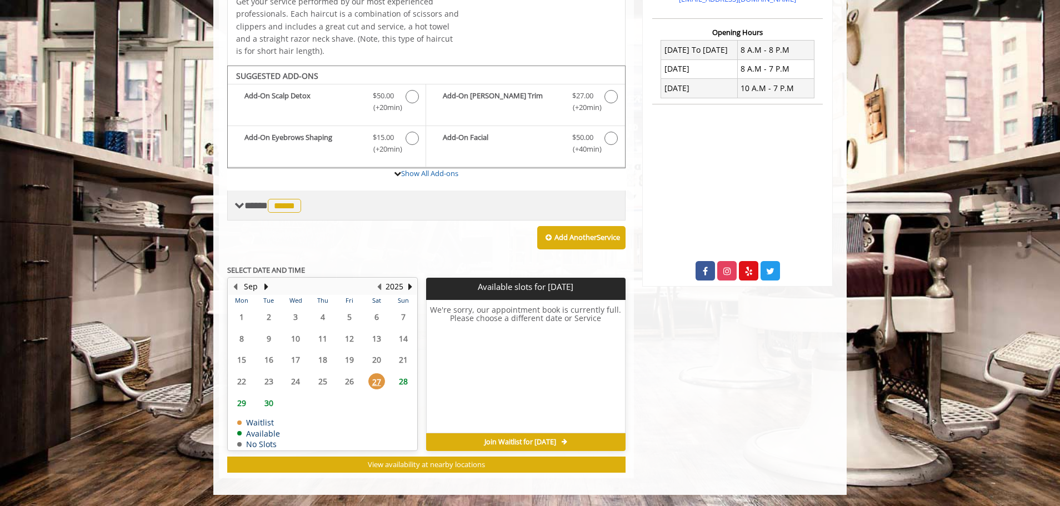
click at [296, 209] on span "*****" at bounding box center [284, 206] width 33 height 14
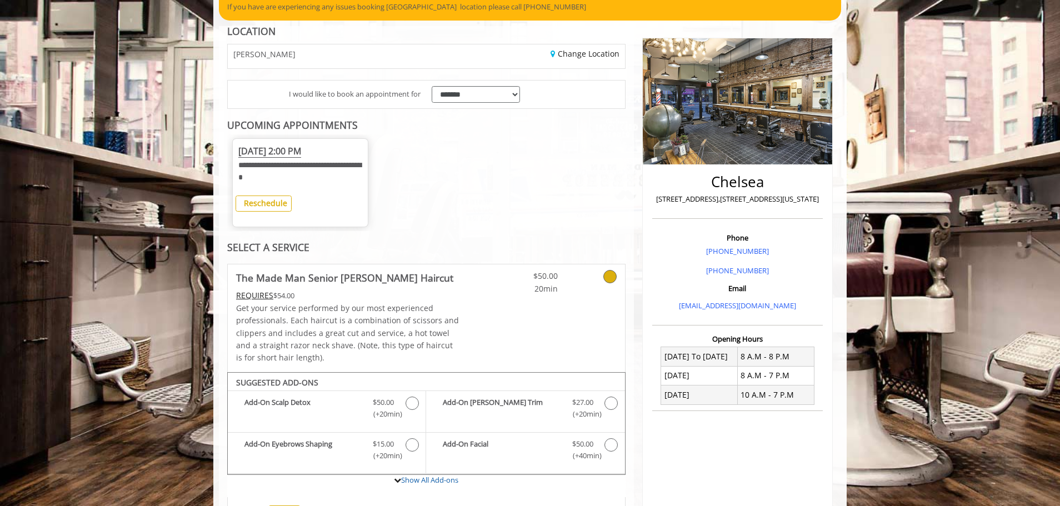
scroll to position [79, 0]
